Goal: Transaction & Acquisition: Purchase product/service

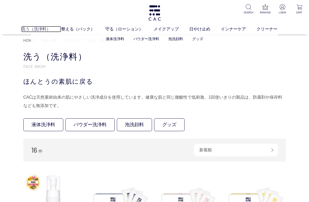
click at [38, 28] on link "洗う（洗浄料）" at bounding box center [41, 29] width 40 height 6
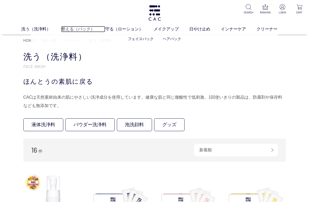
click at [72, 30] on link "整える（パック）" at bounding box center [83, 29] width 44 height 6
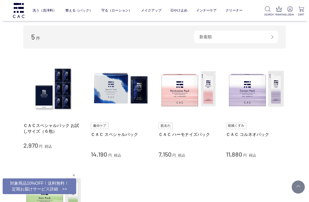
scroll to position [105, 0]
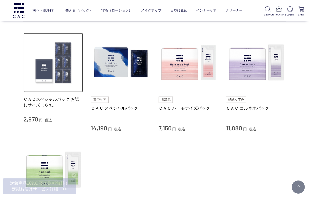
click at [59, 76] on img at bounding box center [53, 63] width 60 height 60
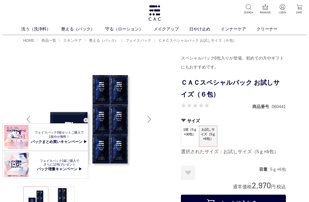
click at [85, 119] on div "閉じる" at bounding box center [86, 120] width 5 height 5
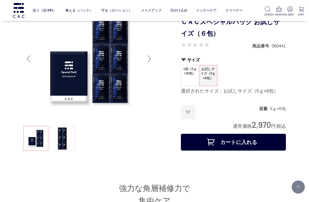
scroll to position [53, 0]
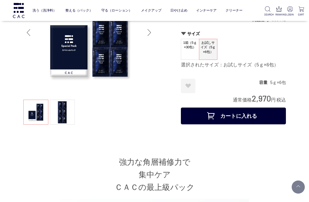
click at [245, 117] on button "カートに入れる" at bounding box center [233, 116] width 105 height 17
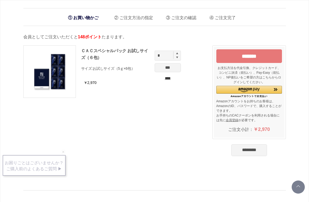
click at [166, 76] on input "****" at bounding box center [168, 79] width 26 height 6
